Goal: Navigation & Orientation: Find specific page/section

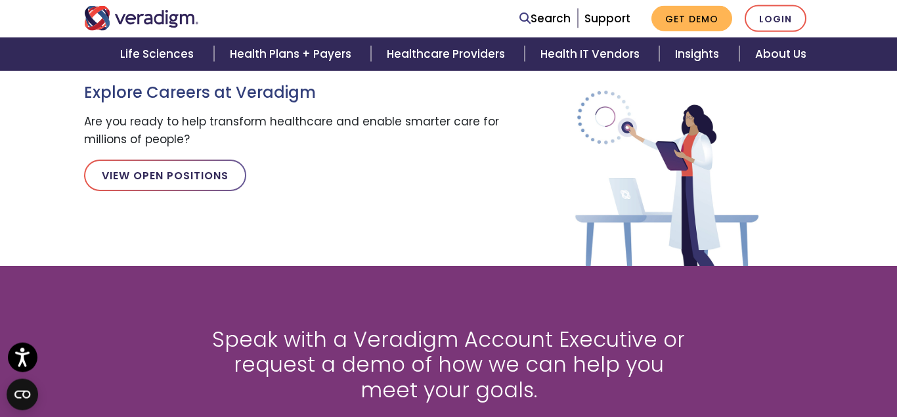
scroll to position [1469, 0]
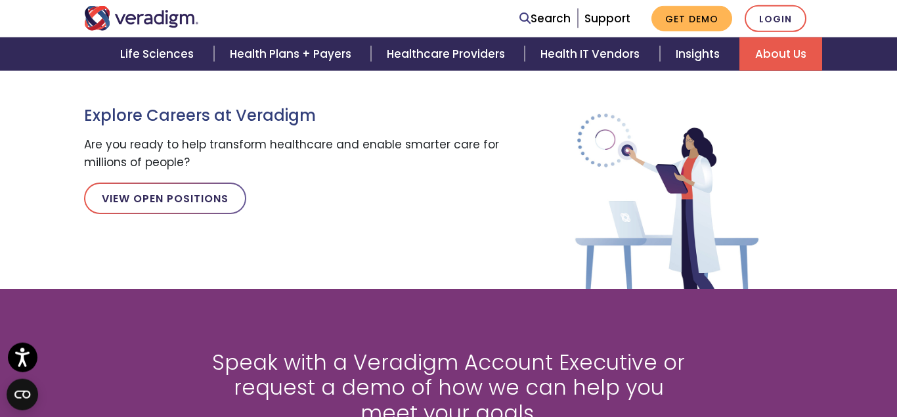
click at [778, 46] on link "About Us" at bounding box center [781, 53] width 83 height 33
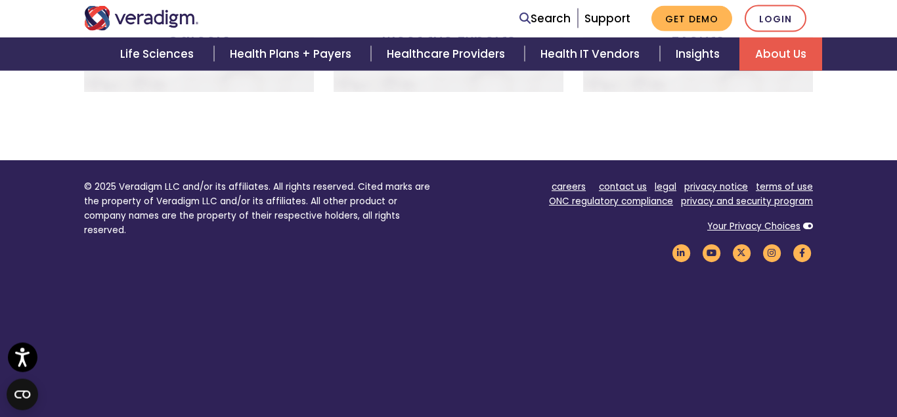
scroll to position [1126, 0]
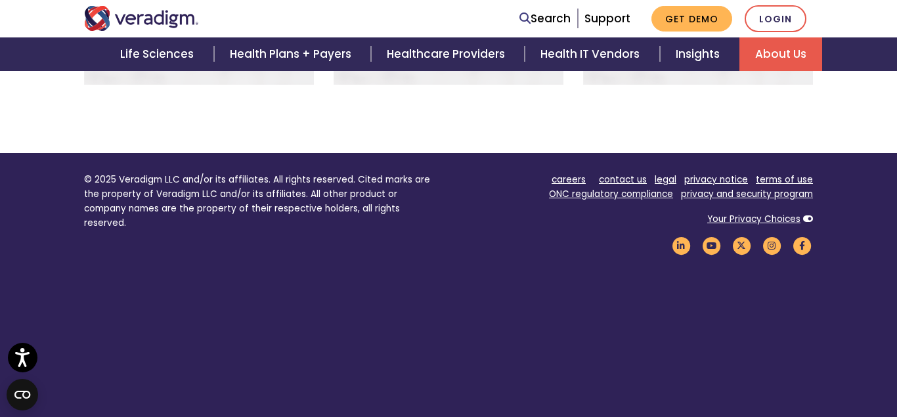
click at [307, 284] on footer "© 2025 Veradigm LLC and/or its affiliates. All rights reserved. Cited marks are…" at bounding box center [448, 291] width 897 height 276
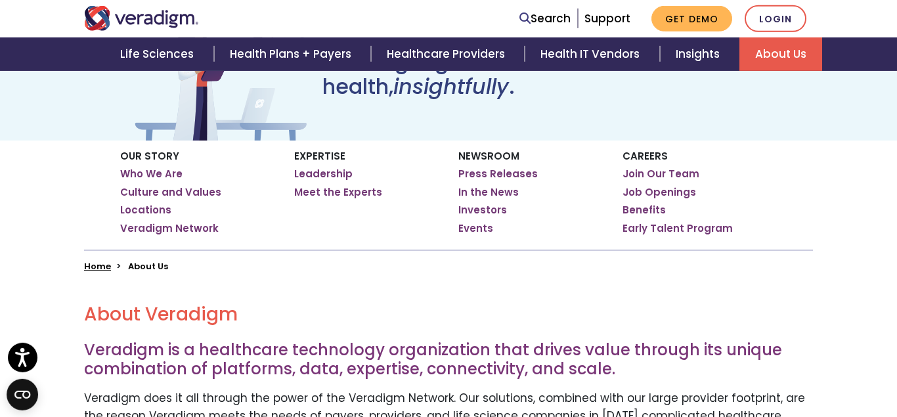
scroll to position [0, 0]
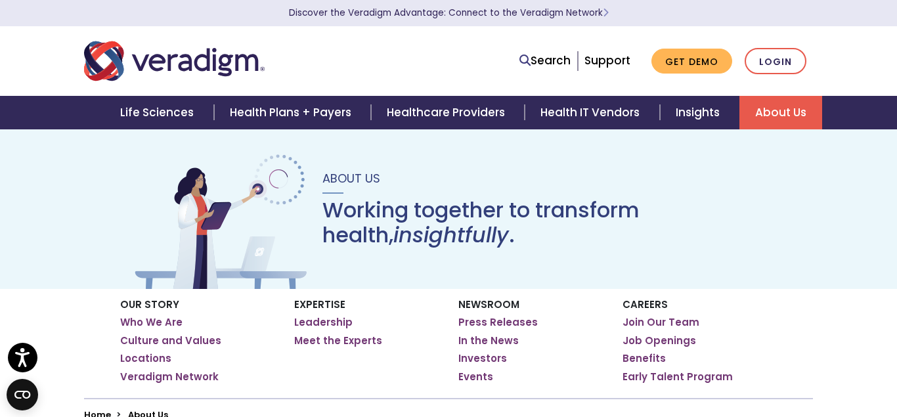
click at [657, 214] on h1 "Working together to transform health, insightfully ." at bounding box center [544, 223] width 444 height 51
click at [657, 215] on h1 "Working together to transform health, insightfully ." at bounding box center [544, 223] width 444 height 51
click at [160, 350] on div "Our Story Who We Are Culture and Values Locations Veradigm Network" at bounding box center [202, 342] width 164 height 109
click at [133, 357] on link "Locations" at bounding box center [145, 357] width 51 height 13
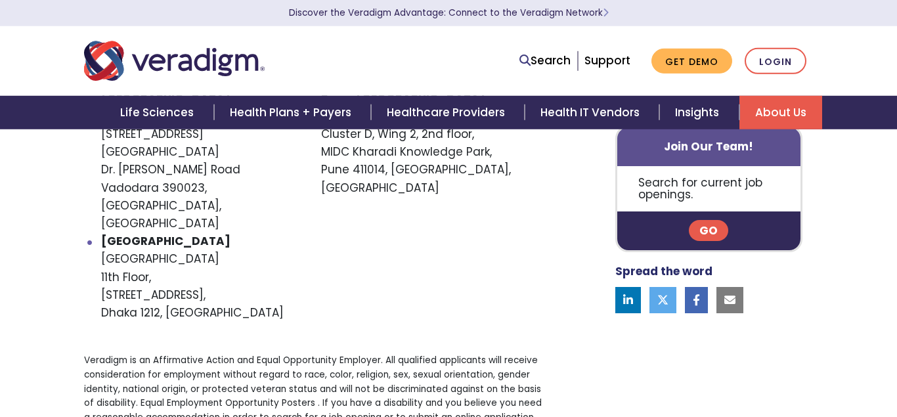
scroll to position [979, 0]
